Goal: Information Seeking & Learning: Learn about a topic

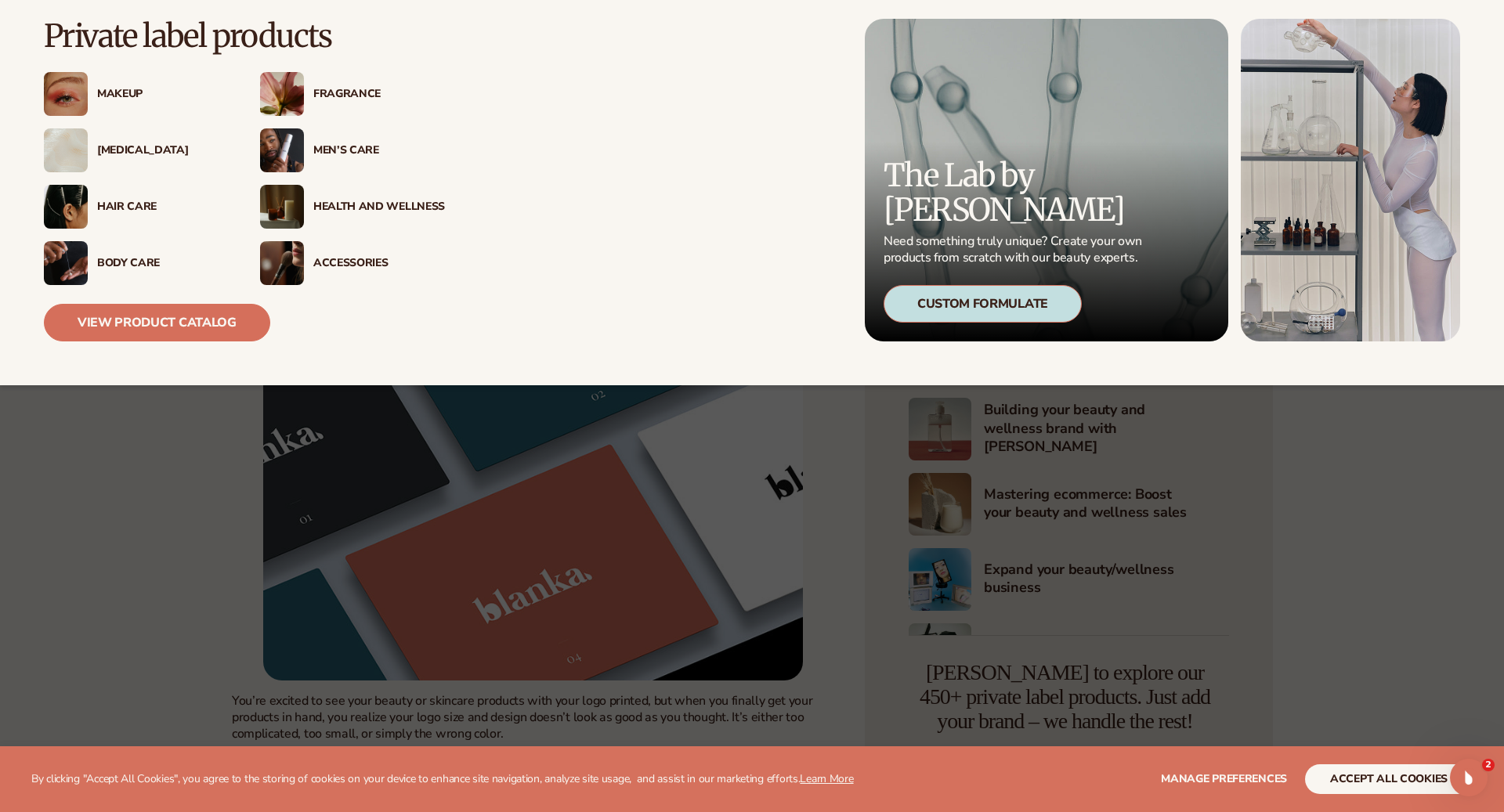
scroll to position [401, 0]
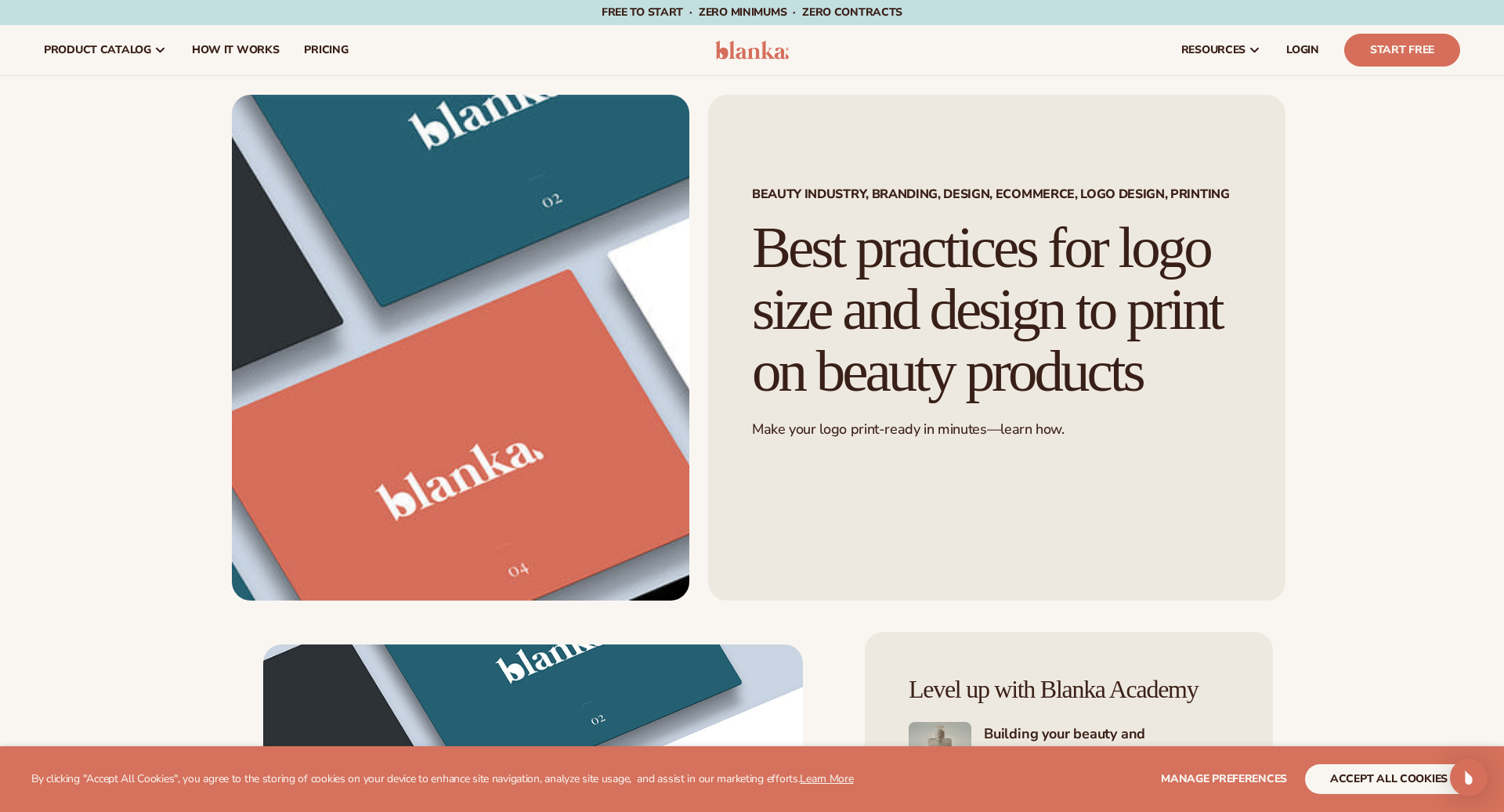
click at [866, 363] on h1 "Best practices for logo size and design to print on beauty products" at bounding box center [996, 310] width 489 height 185
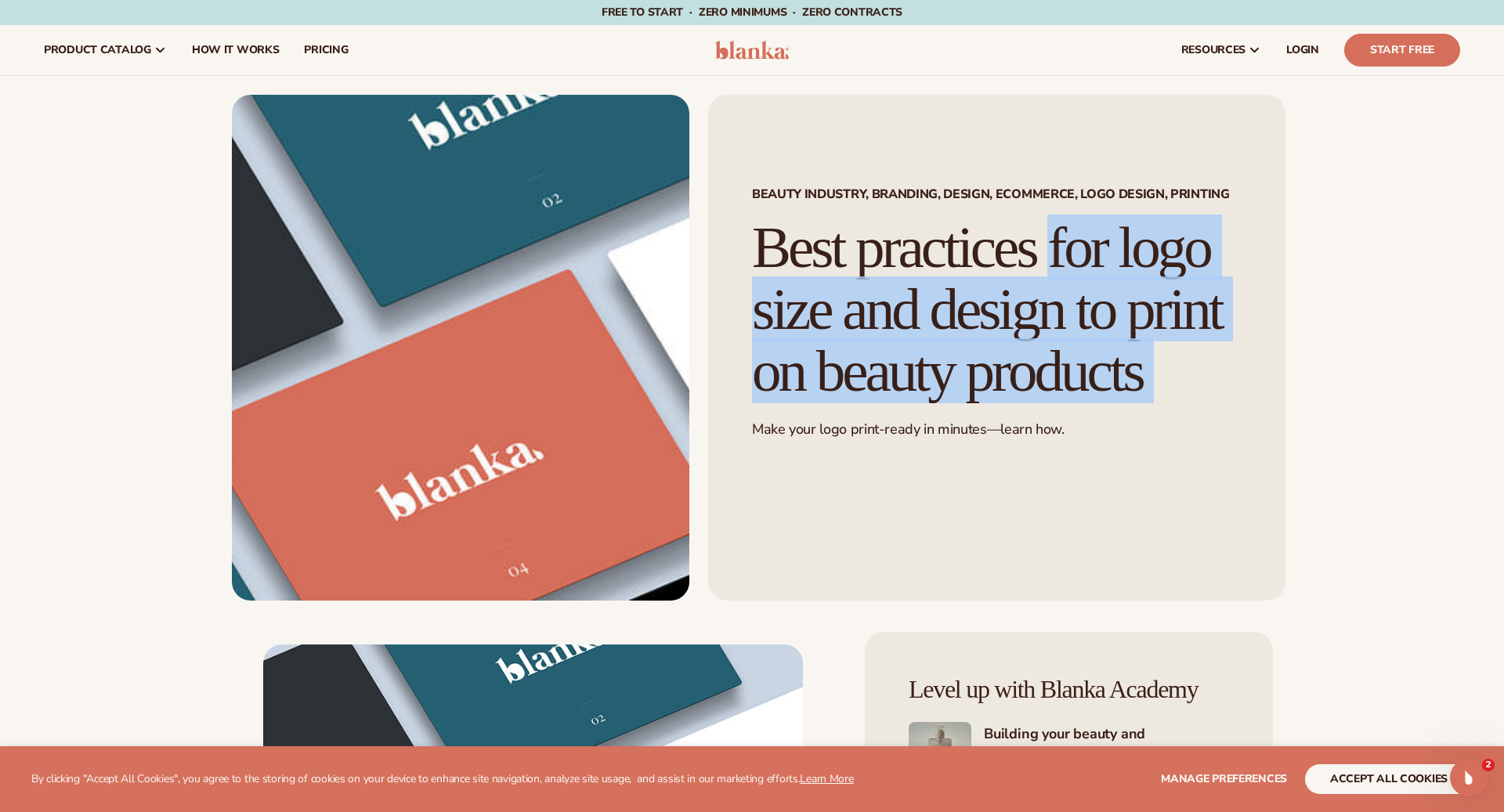
copy div "Best practices for logo size and design to print on beauty products"
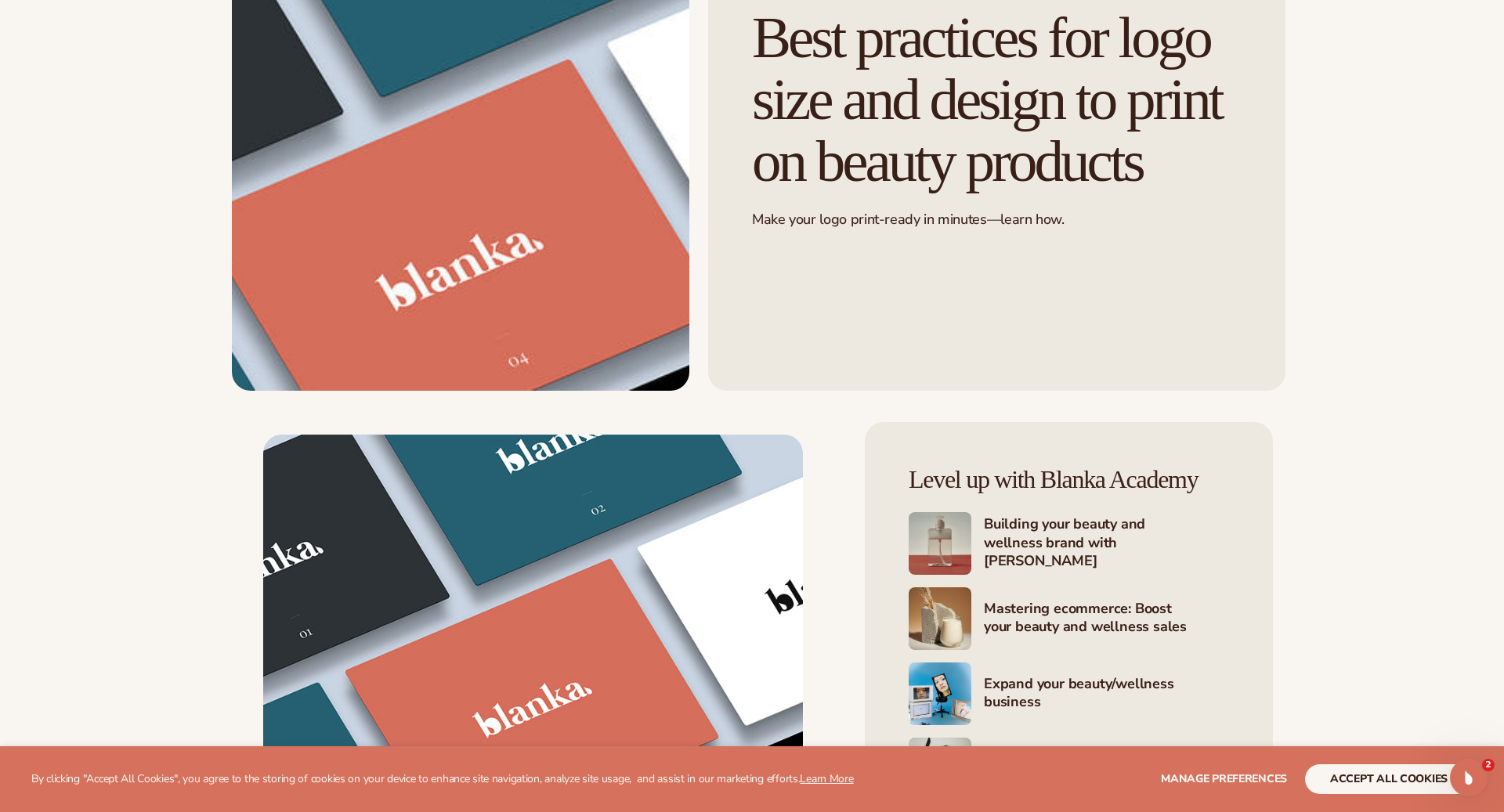
scroll to position [321, 0]
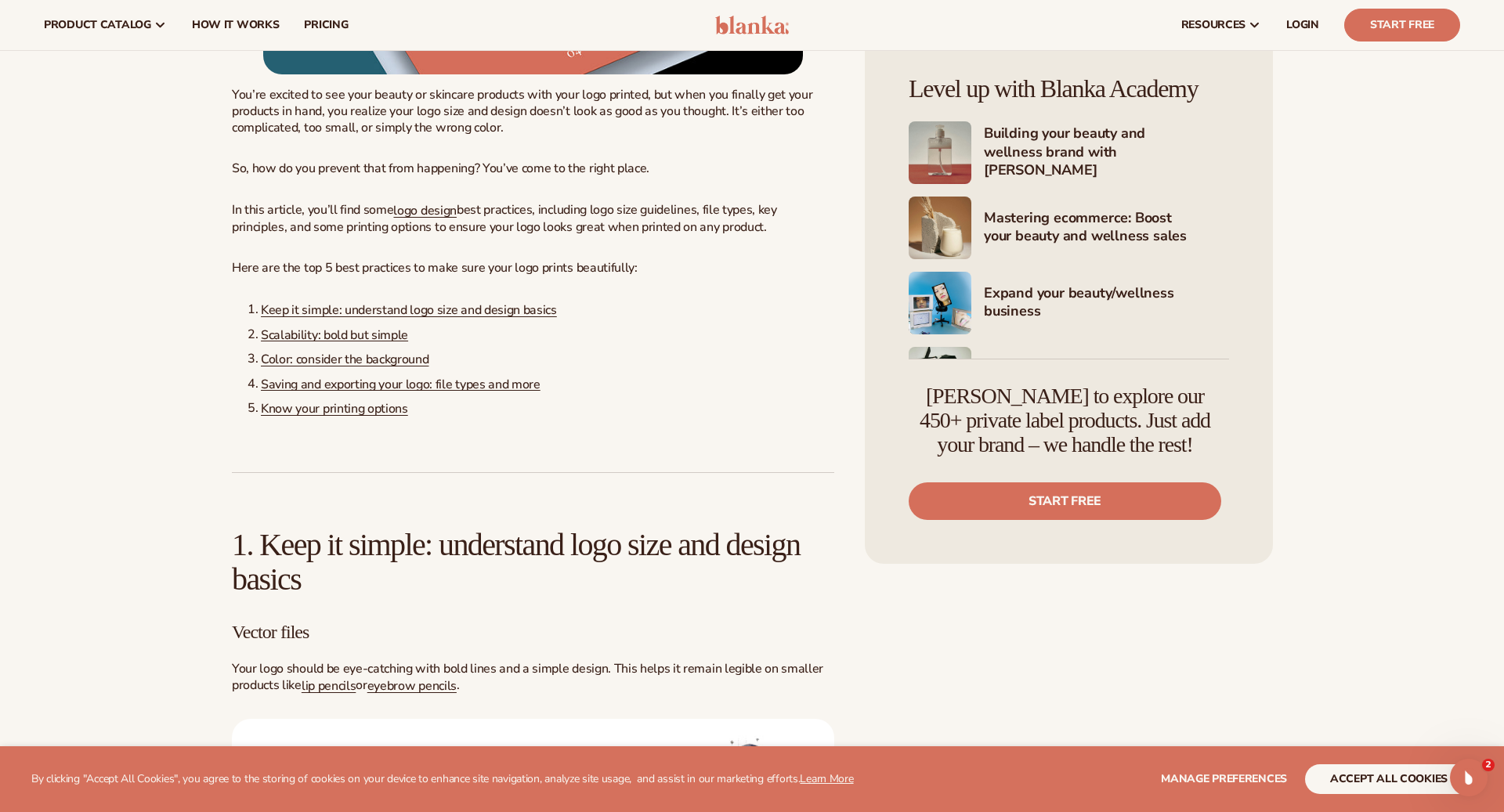
scroll to position [623, 0]
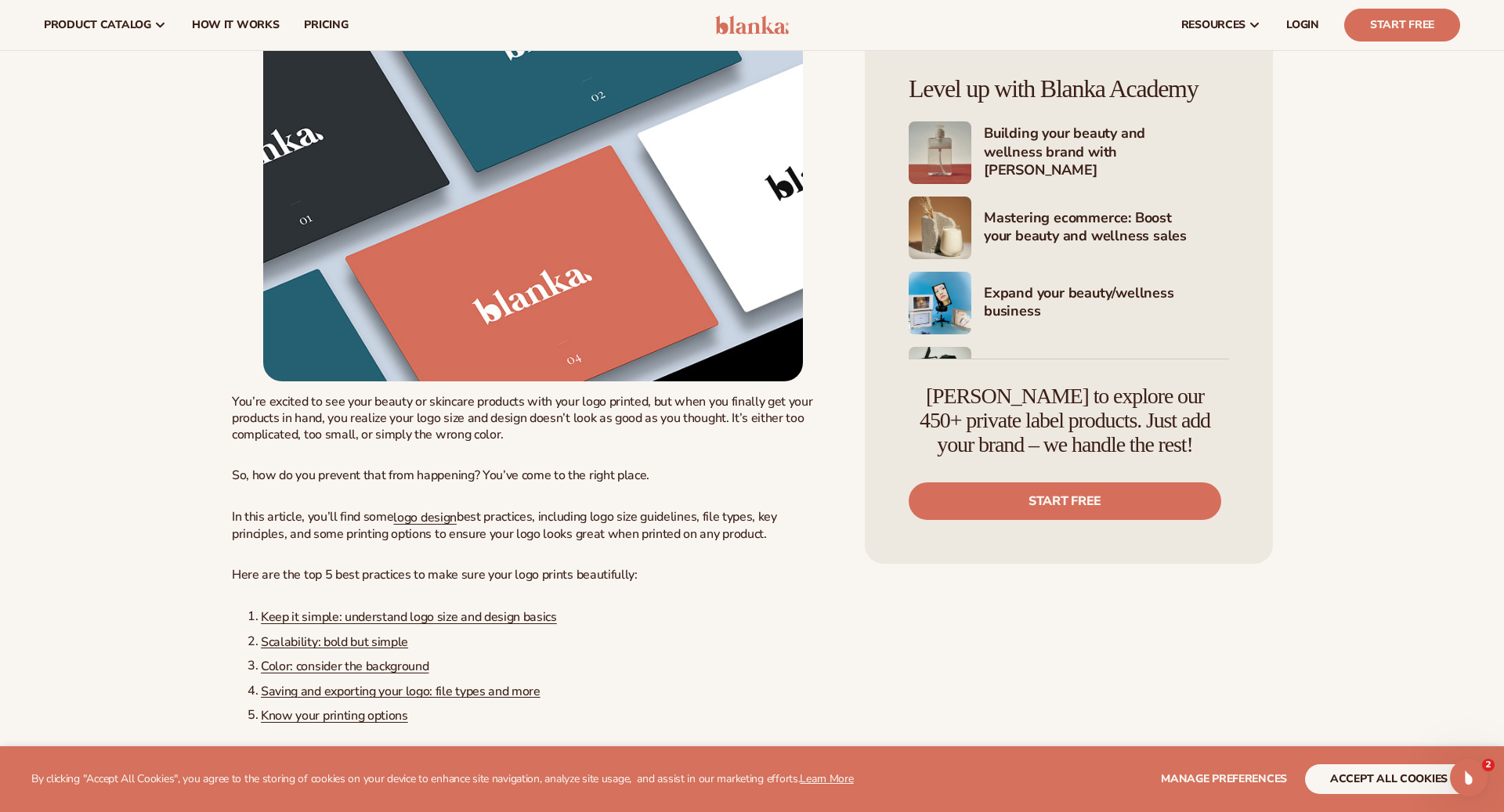
click at [762, 308] on img at bounding box center [533, 201] width 540 height 360
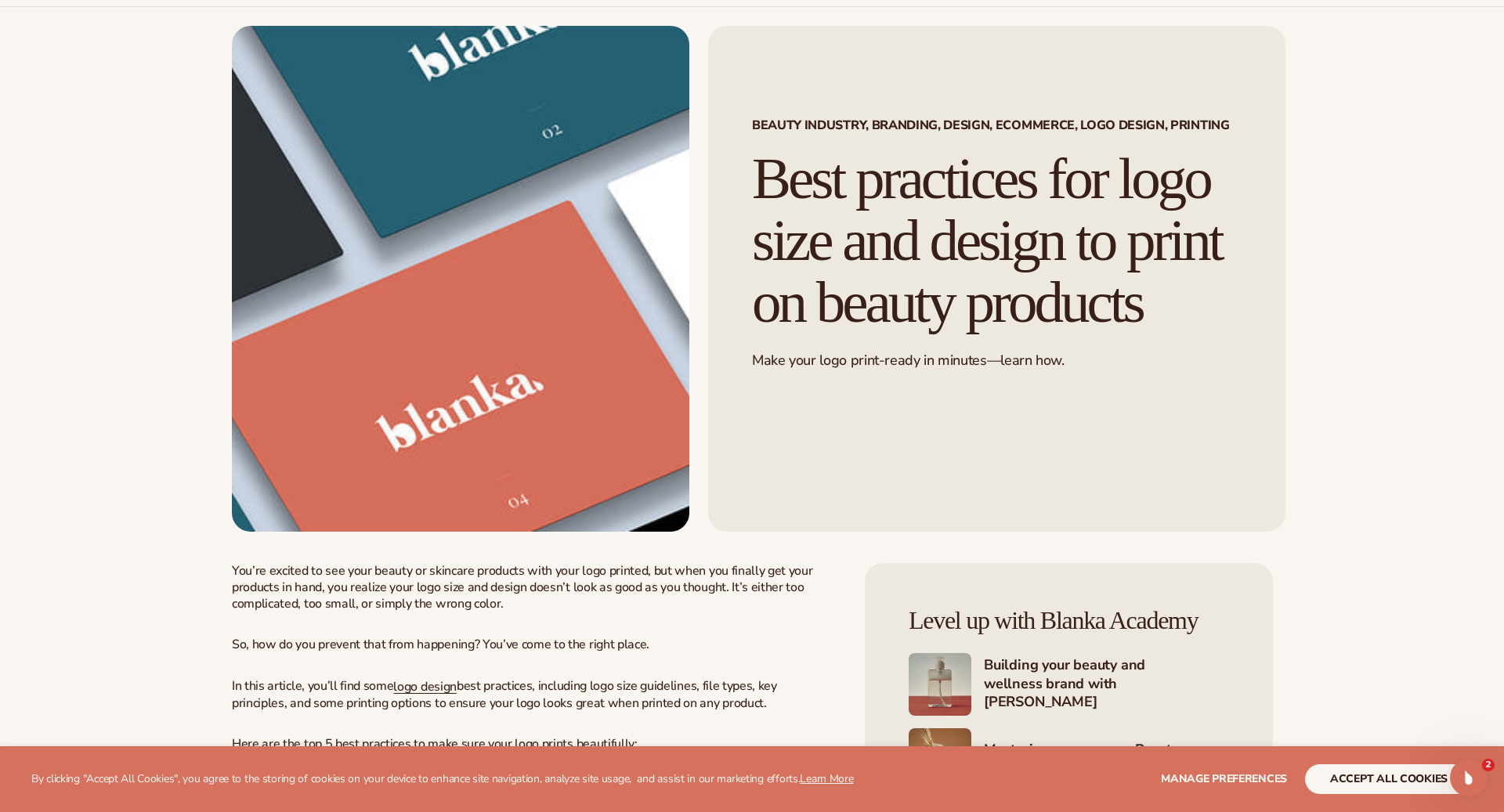
scroll to position [72, 0]
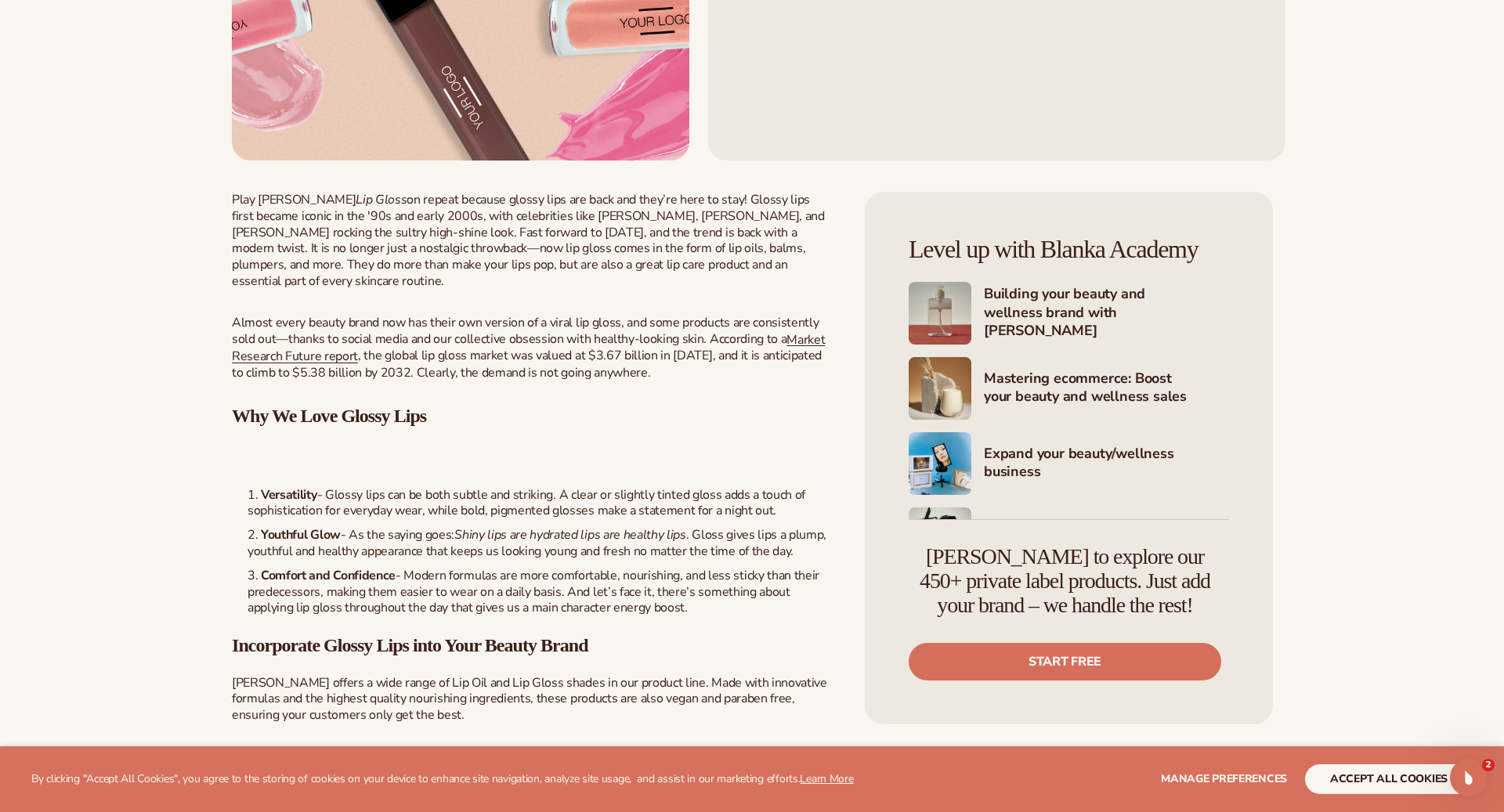
scroll to position [510, 0]
